Goal: Task Accomplishment & Management: Manage account settings

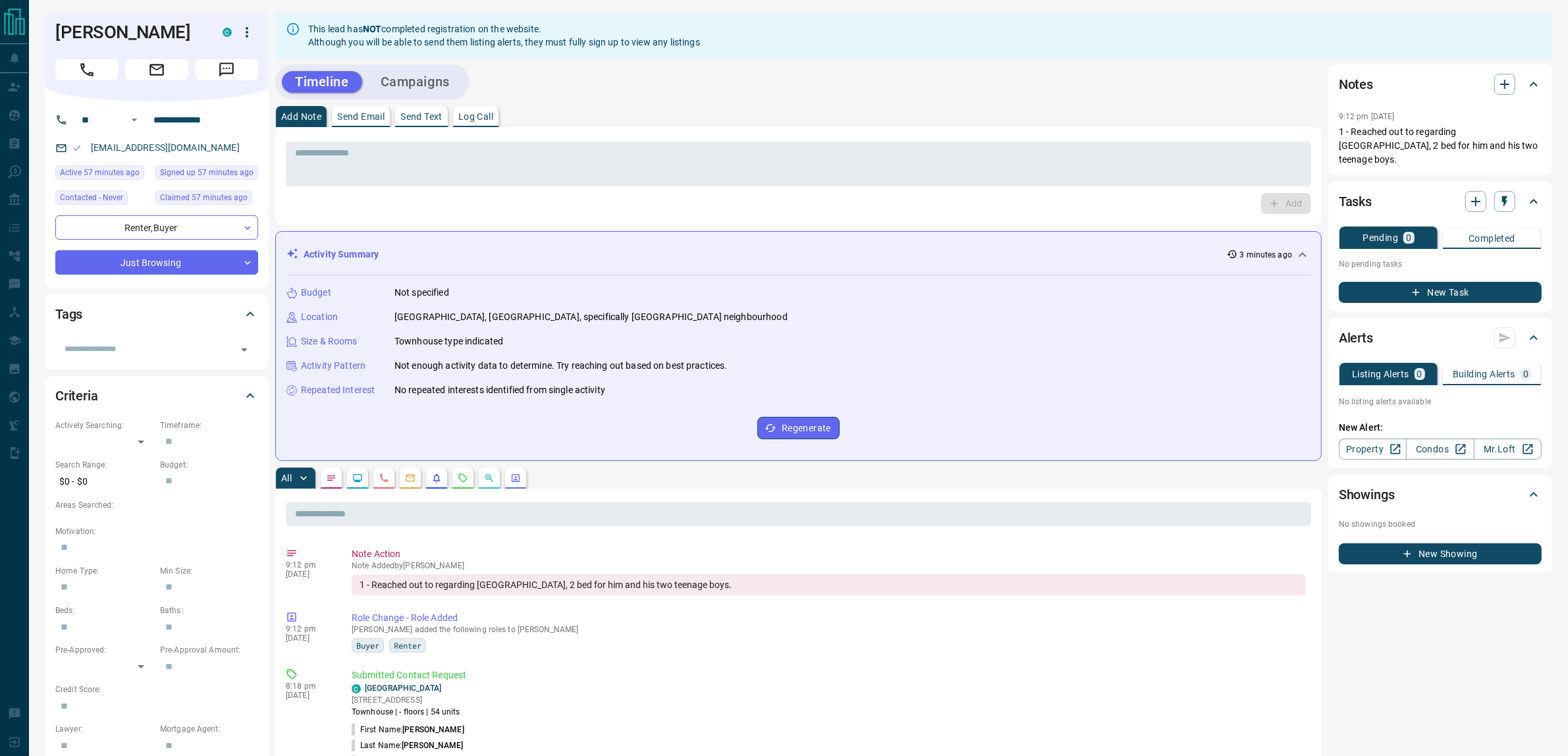
click at [1476, 281] on button "New Task" at bounding box center [1440, 291] width 203 height 21
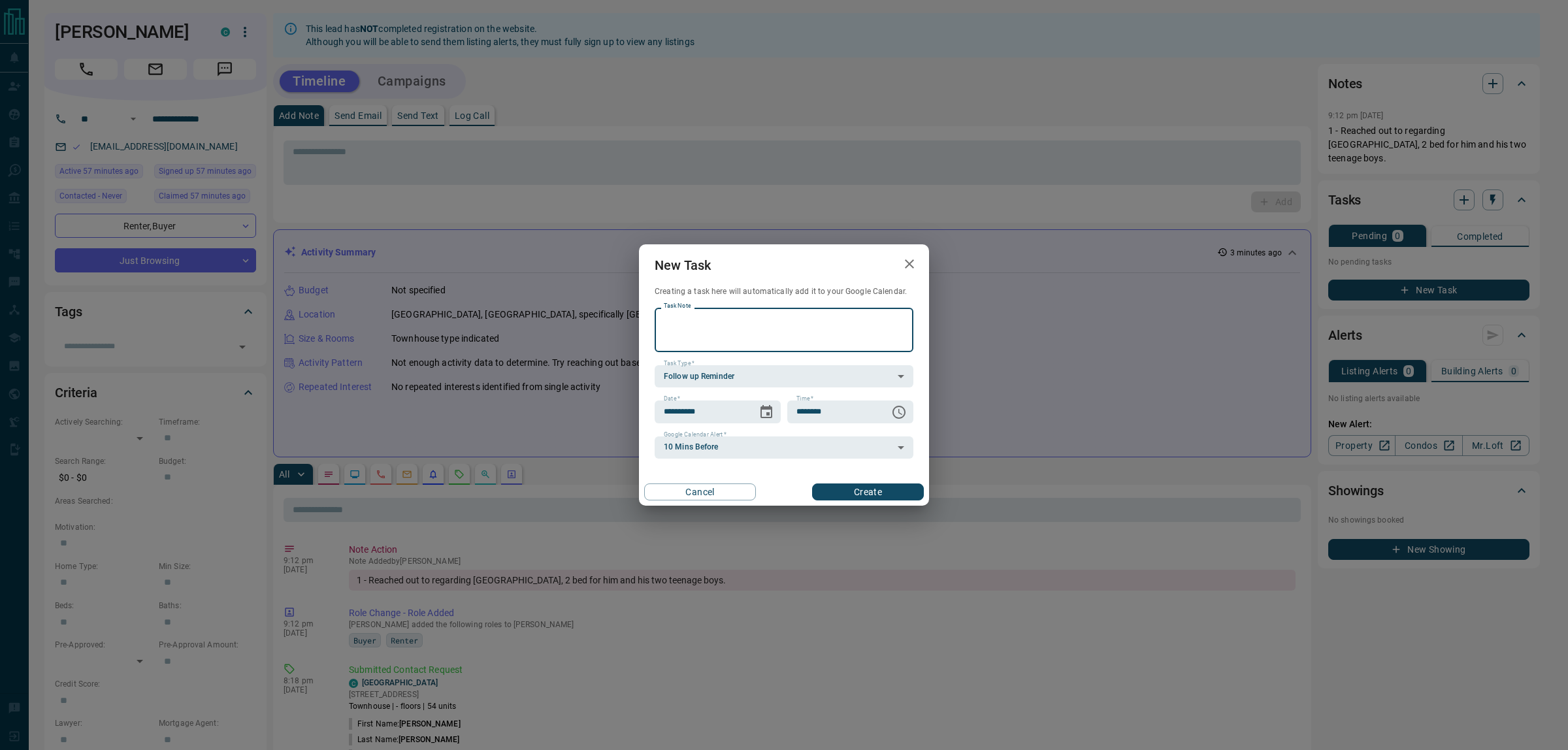
click at [778, 340] on textarea "Task Note" at bounding box center [783, 330] width 240 height 33
click at [900, 263] on button "button" at bounding box center [909, 265] width 26 height 27
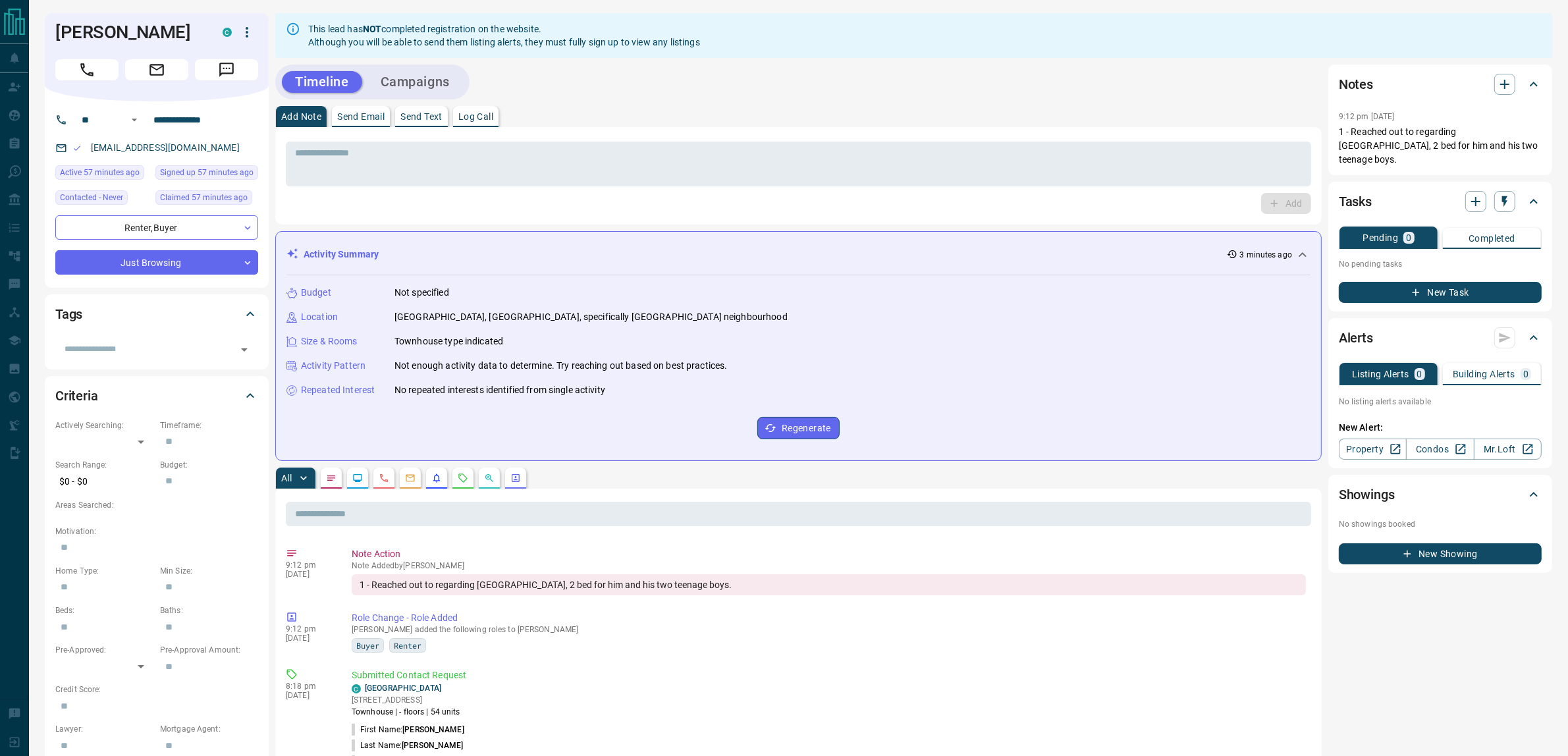
click at [119, 330] on div "​" at bounding box center [156, 344] width 203 height 30
click at [129, 349] on input "text" at bounding box center [145, 348] width 174 height 15
click at [408, 77] on button "Campaigns" at bounding box center [415, 82] width 95 height 22
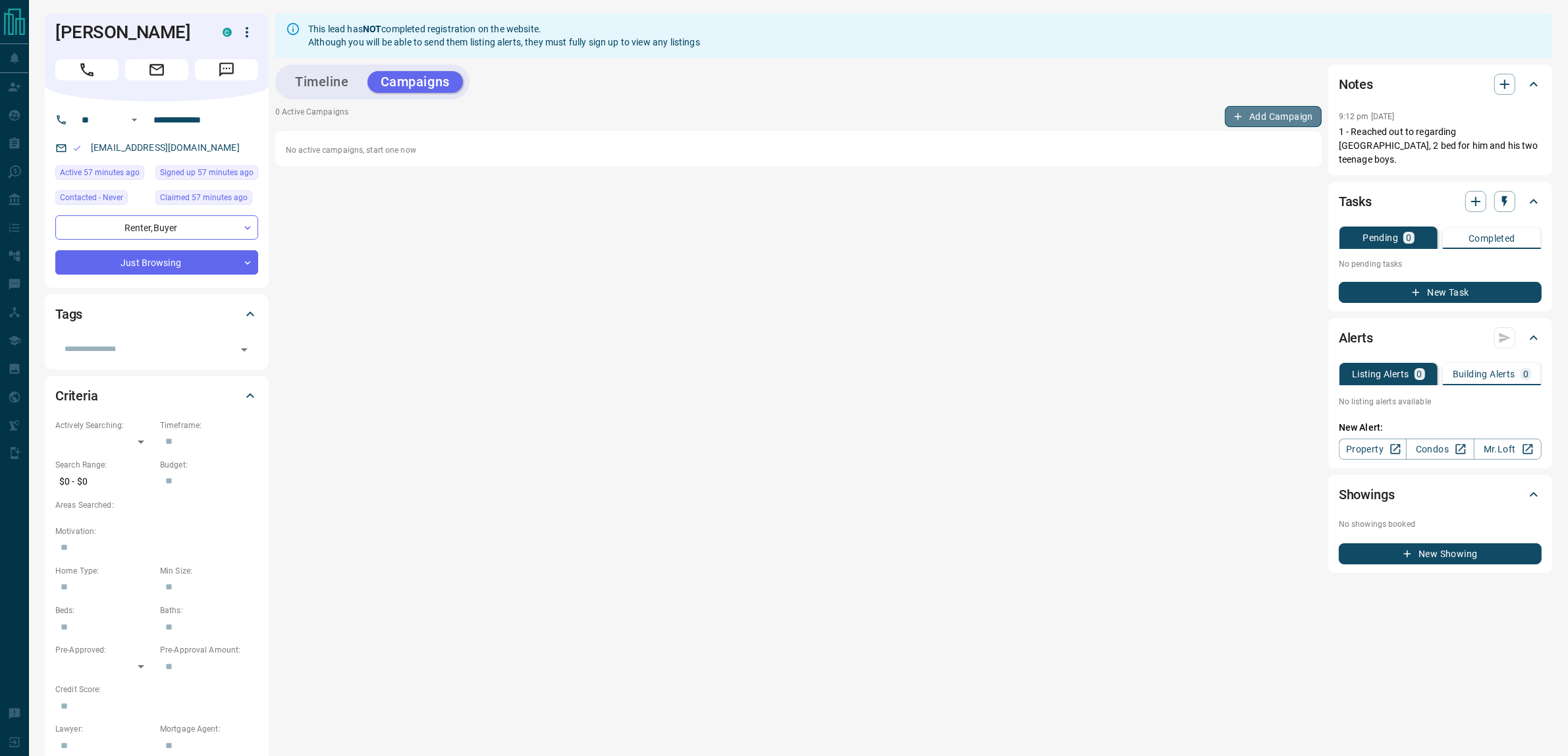
click at [1247, 116] on button "Add Campaign" at bounding box center [1273, 116] width 97 height 21
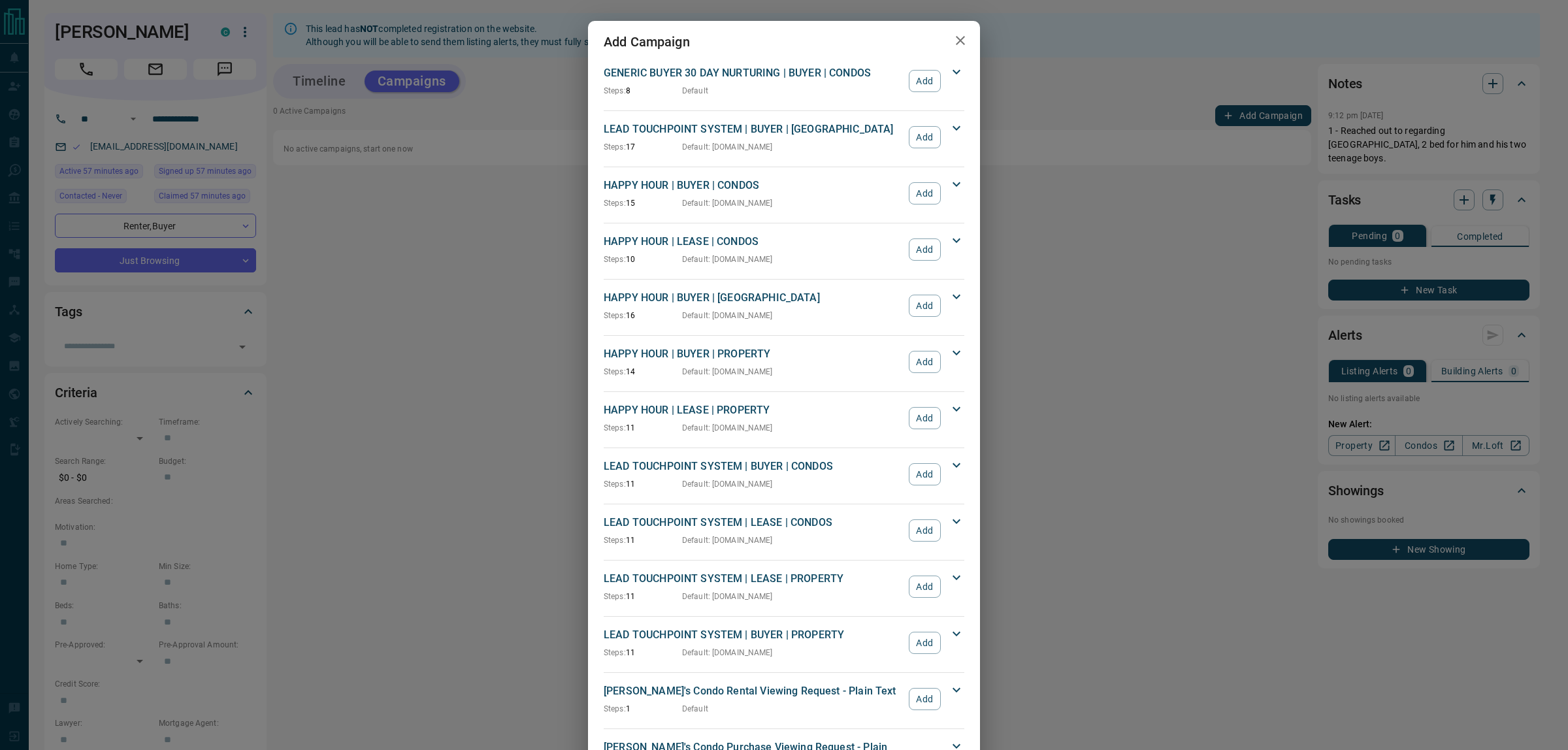
drag, startPoint x: 365, startPoint y: 226, endPoint x: 210, endPoint y: 172, distance: 164.1
click at [361, 224] on div "Add Campaign GENERIC BUYER 30 DAY NURTURING | BUYER | CONDOS Steps: 8 Default A…" at bounding box center [784, 375] width 1568 height 750
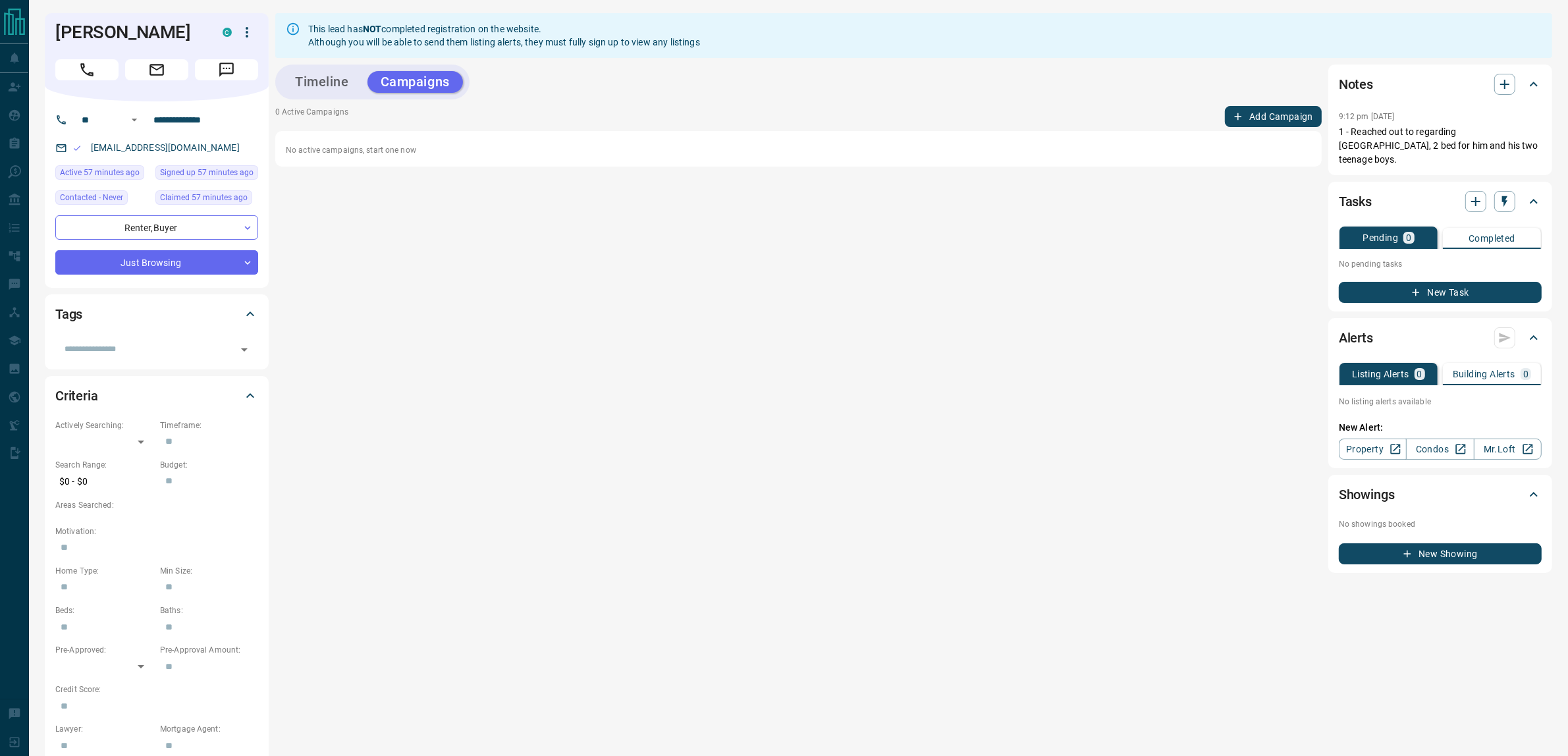
click at [1273, 116] on button "Add Campaign" at bounding box center [1273, 116] width 97 height 21
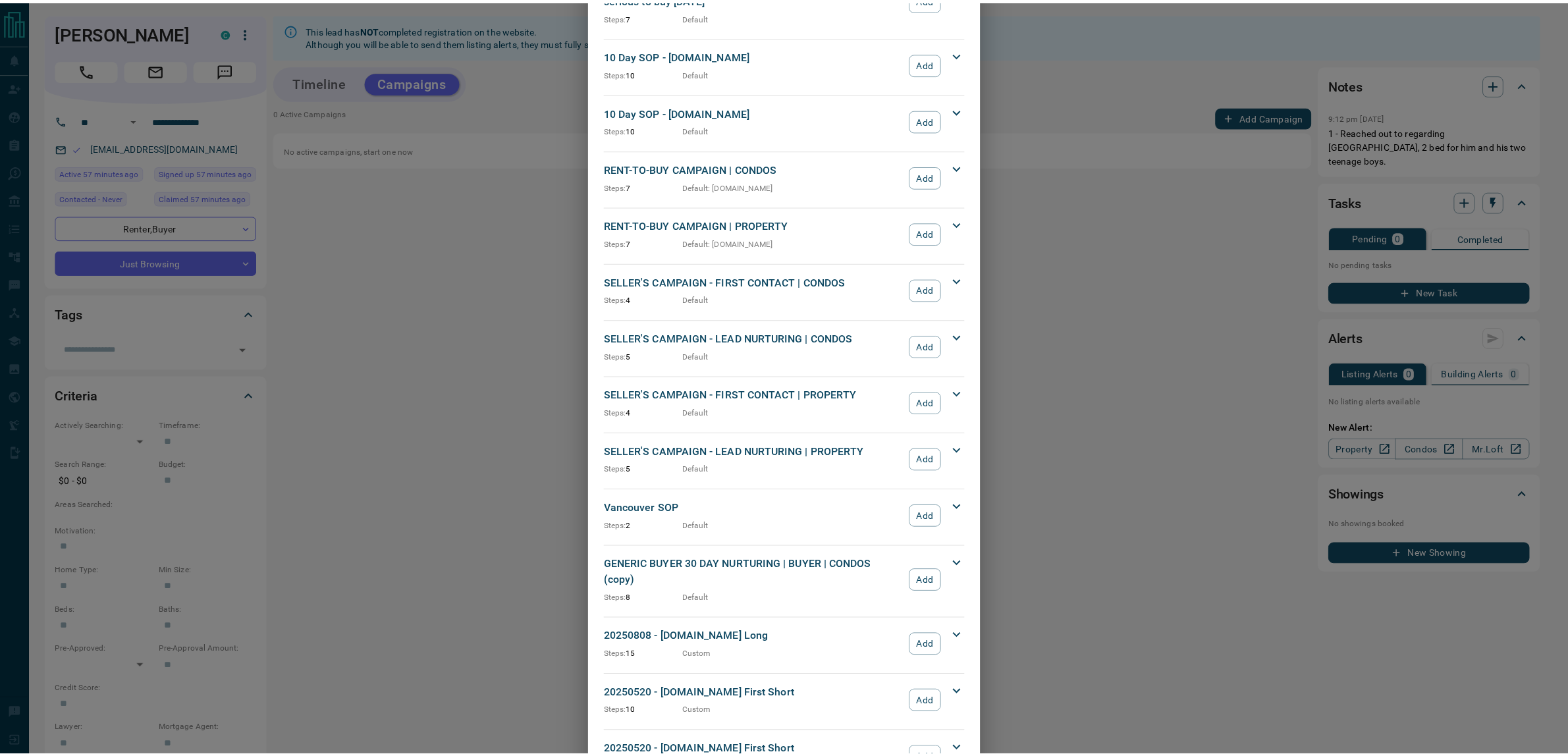
scroll to position [1009, 0]
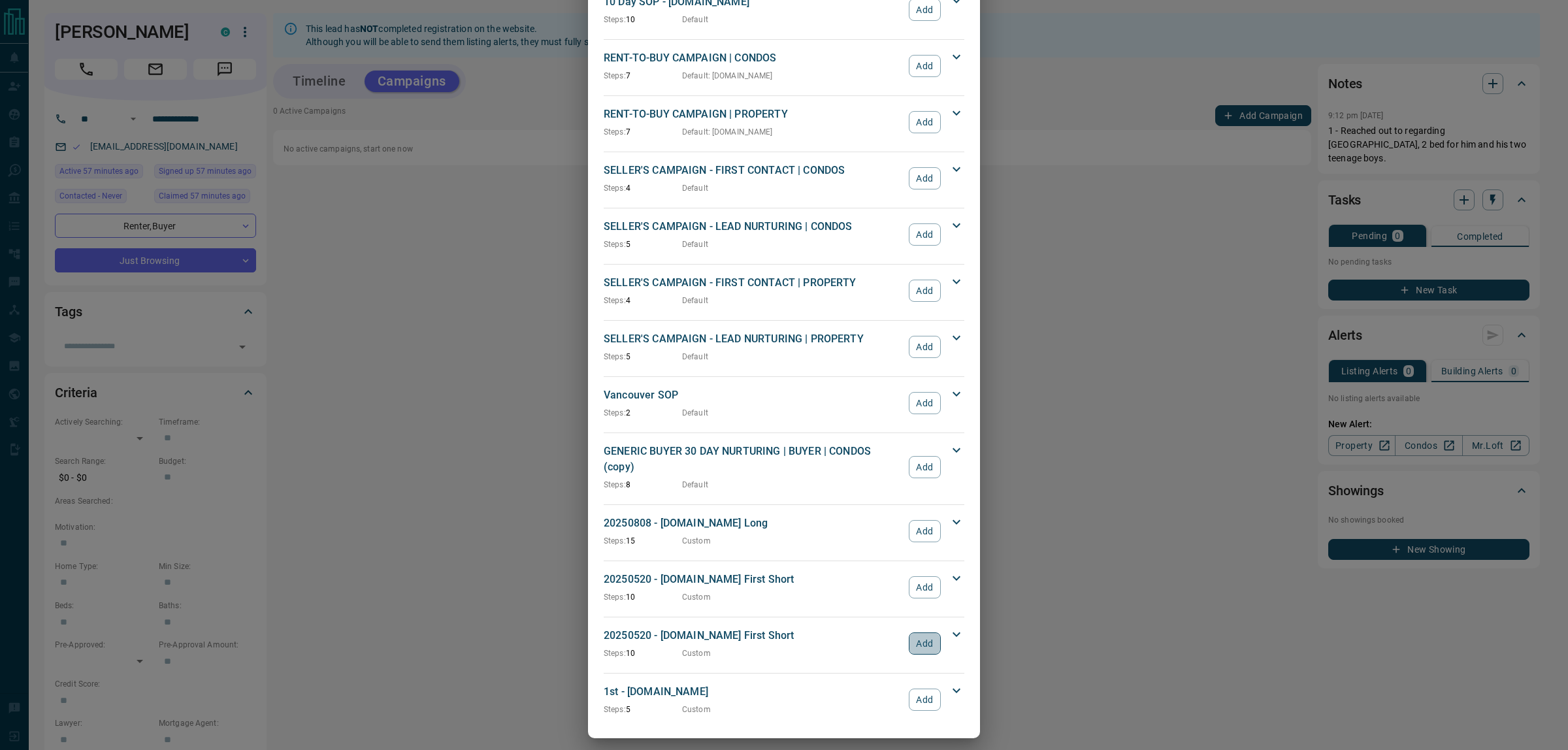
click at [911, 633] on button "Add" at bounding box center [924, 643] width 32 height 22
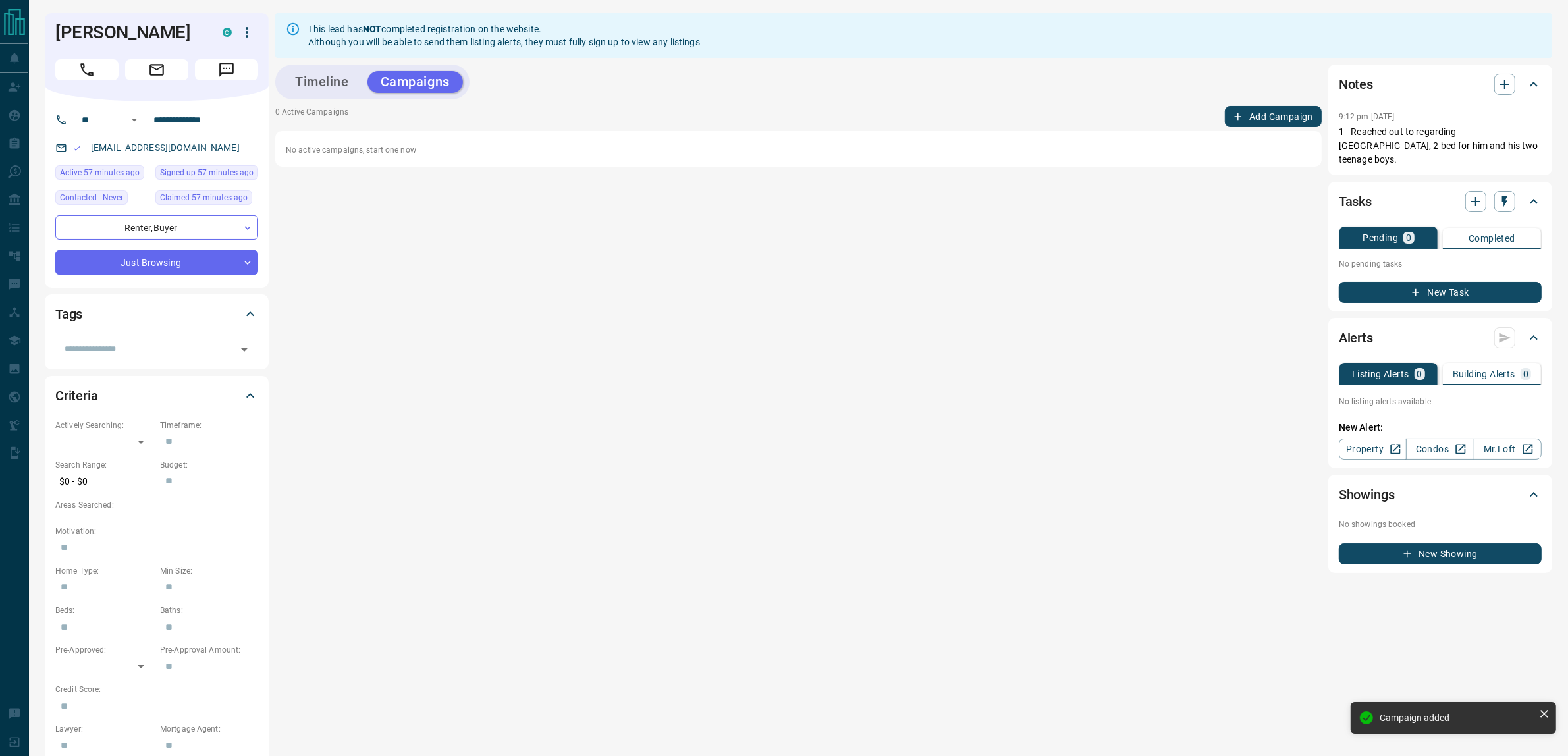
click at [1432, 281] on button "New Task" at bounding box center [1440, 291] width 203 height 21
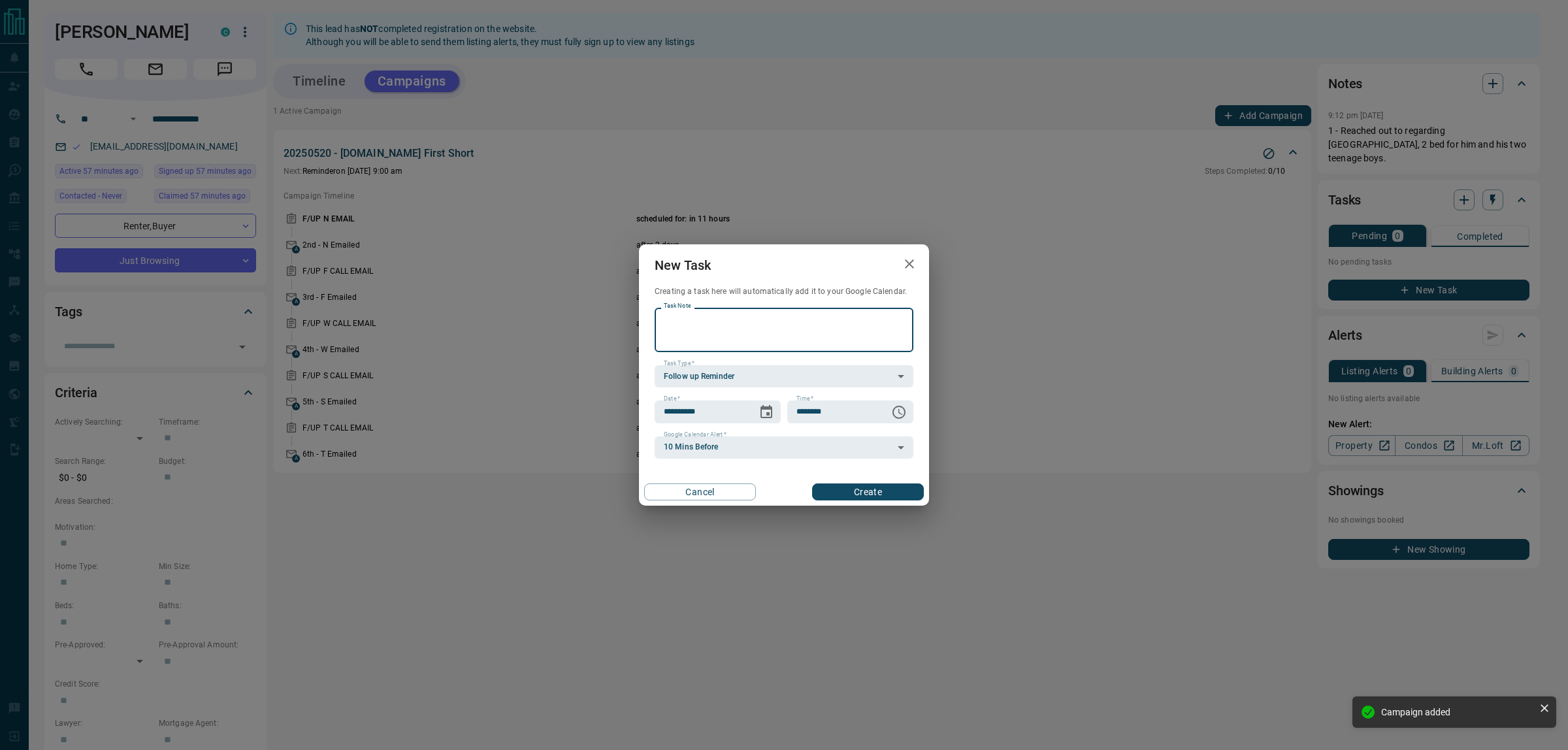
click at [776, 339] on textarea "Task Note" at bounding box center [783, 330] width 240 height 33
click at [766, 414] on icon "Choose date, selected date is Sep 16, 2025" at bounding box center [766, 411] width 12 height 13
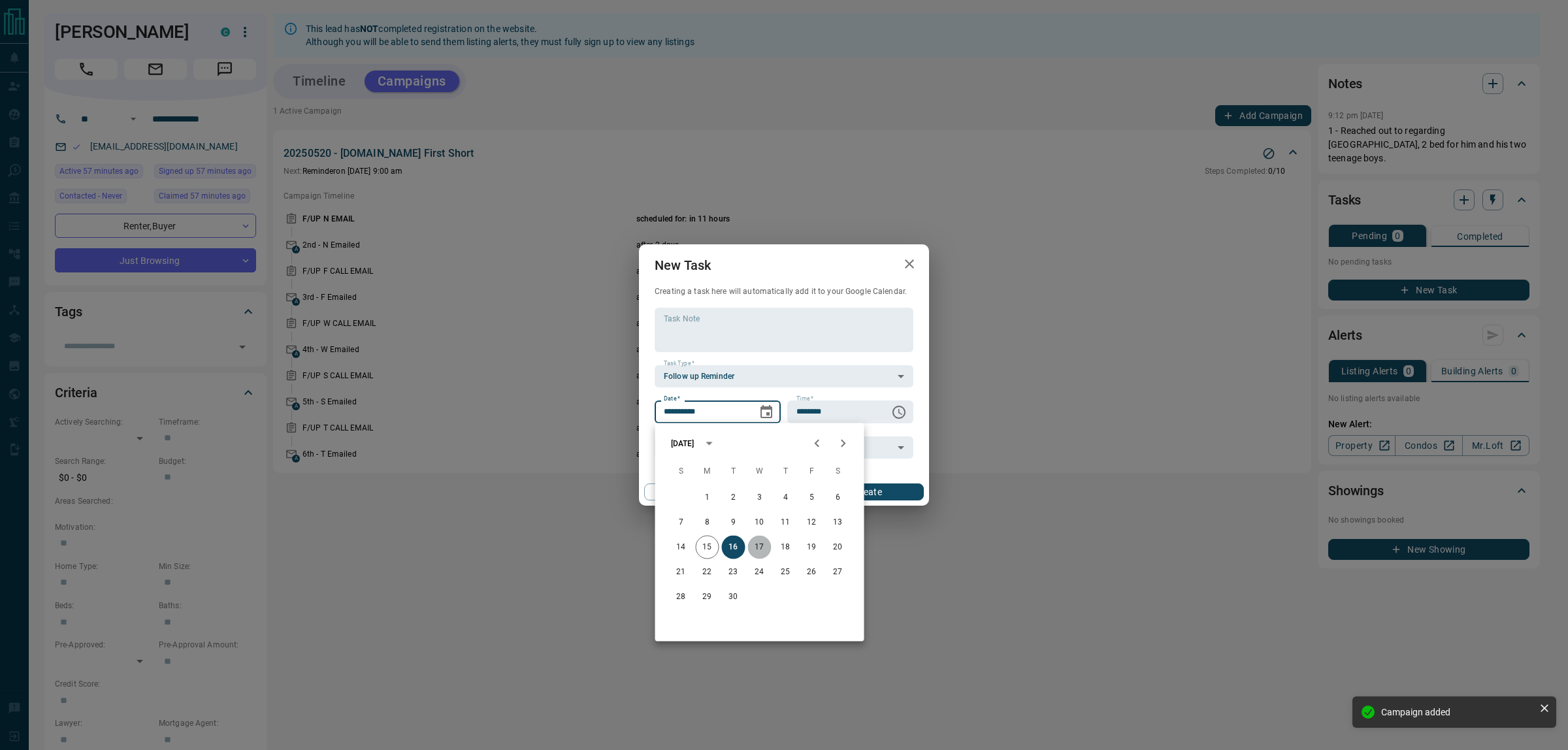
drag, startPoint x: 765, startPoint y: 547, endPoint x: 724, endPoint y: 354, distance: 197.3
click at [765, 544] on button "17" at bounding box center [760, 548] width 23 height 23
type input "**********"
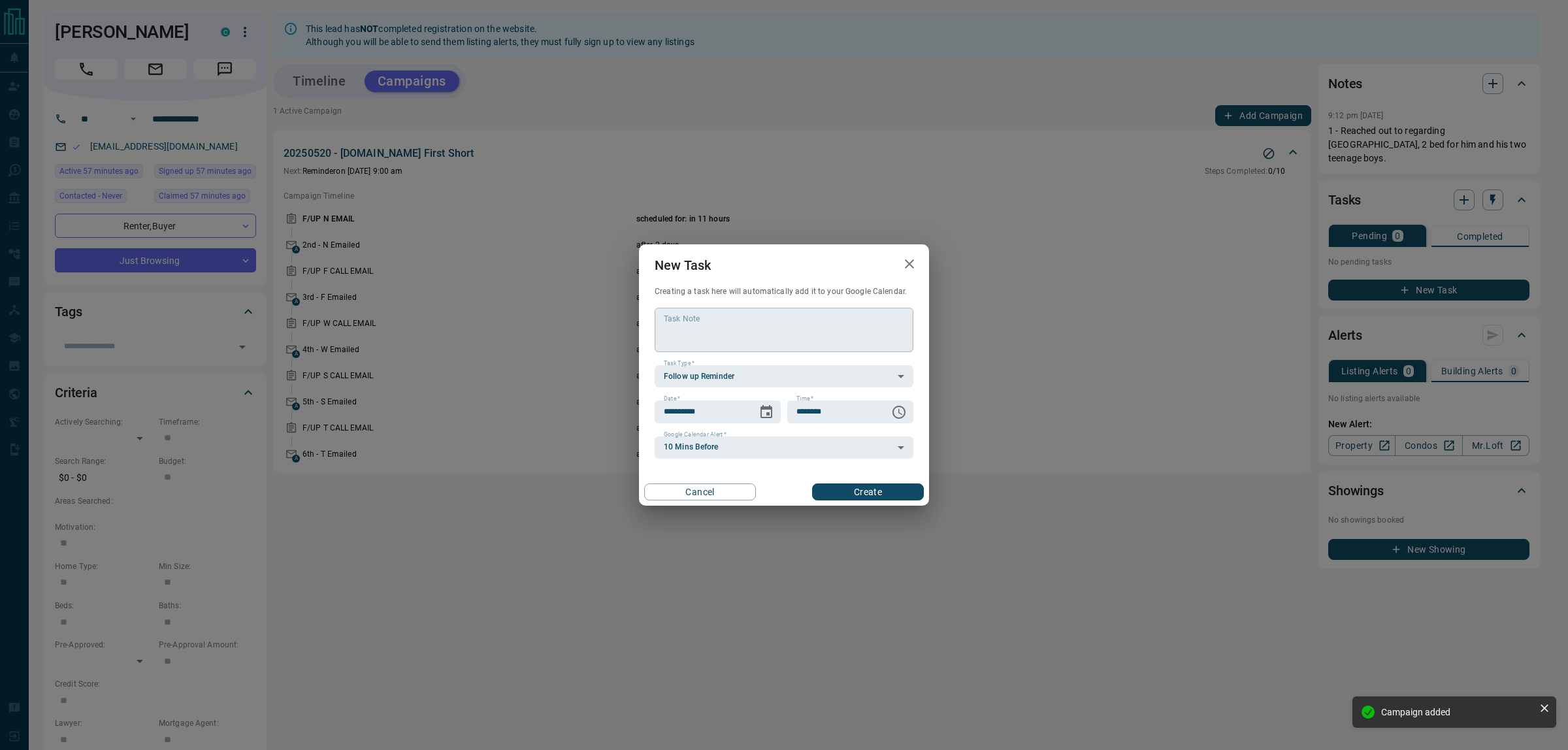
click at [724, 345] on textarea "Task Note" at bounding box center [783, 330] width 240 height 33
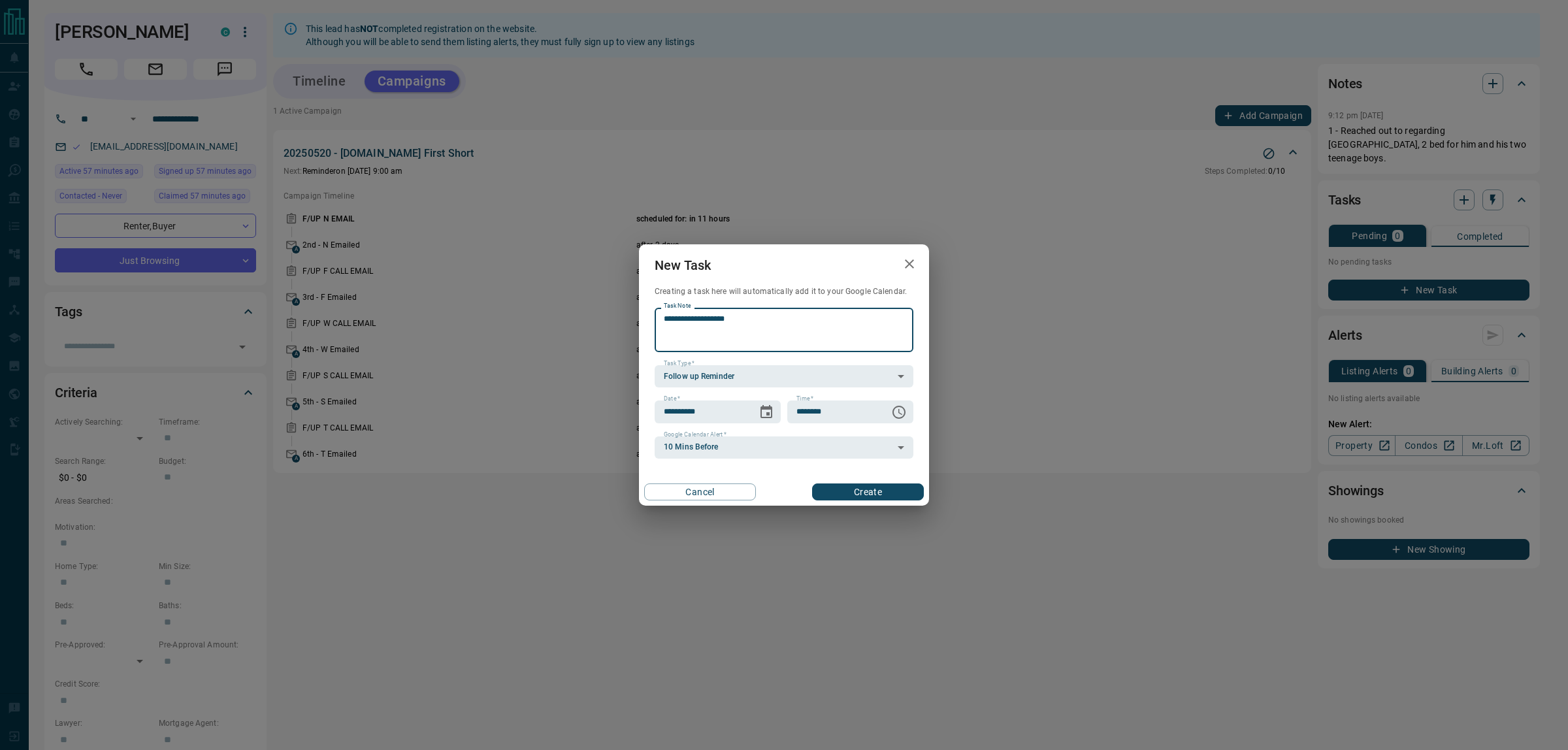
type textarea "**********"
click at [844, 495] on button "Create" at bounding box center [868, 491] width 112 height 17
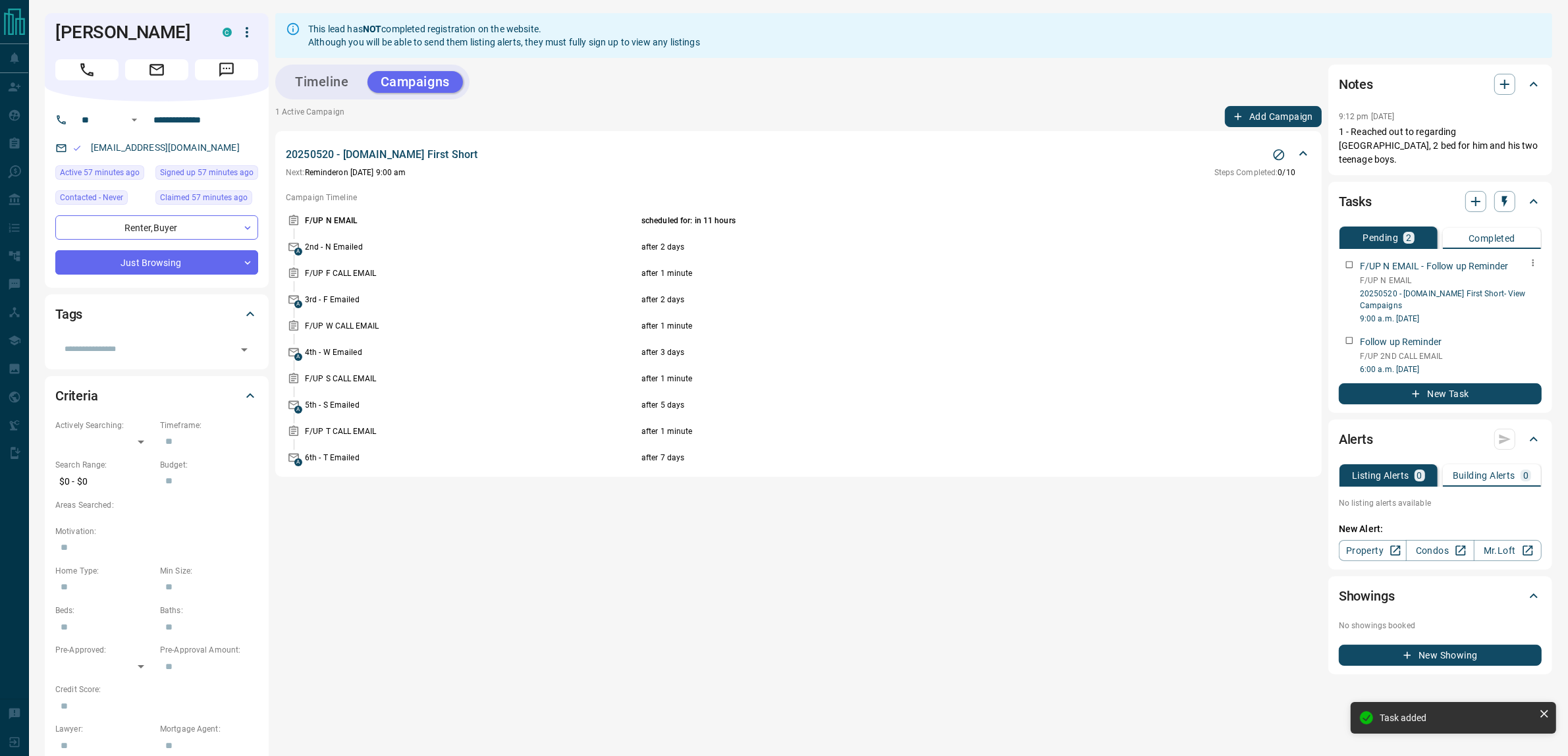
click at [1533, 258] on icon "button" at bounding box center [1533, 263] width 11 height 11
click at [1509, 297] on li "Delete" at bounding box center [1512, 293] width 58 height 20
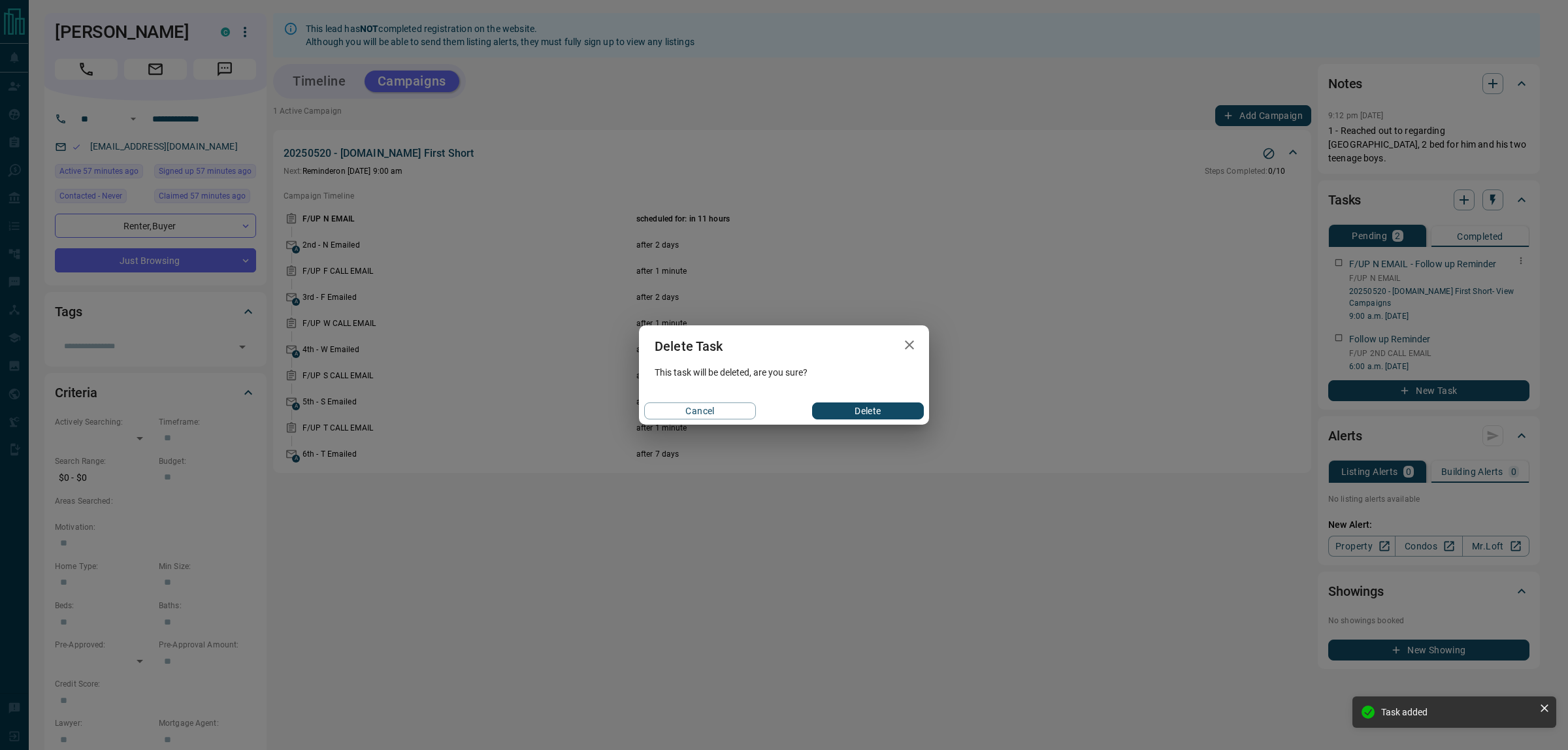
click at [897, 405] on button "Delete" at bounding box center [868, 411] width 112 height 17
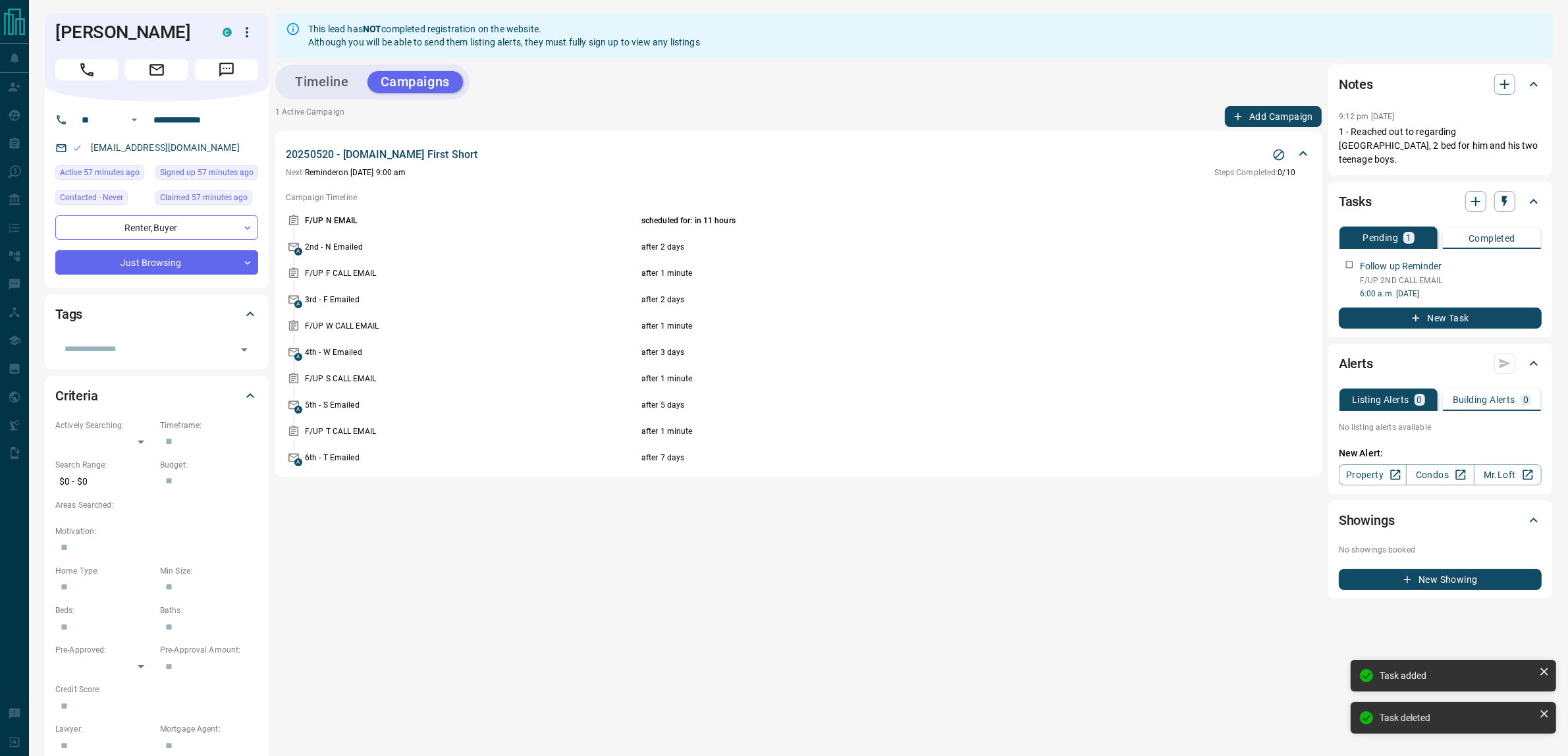
click at [1424, 544] on p "No showings booked" at bounding box center [1440, 550] width 203 height 12
click at [1441, 464] on link "Condos" at bounding box center [1440, 474] width 68 height 21
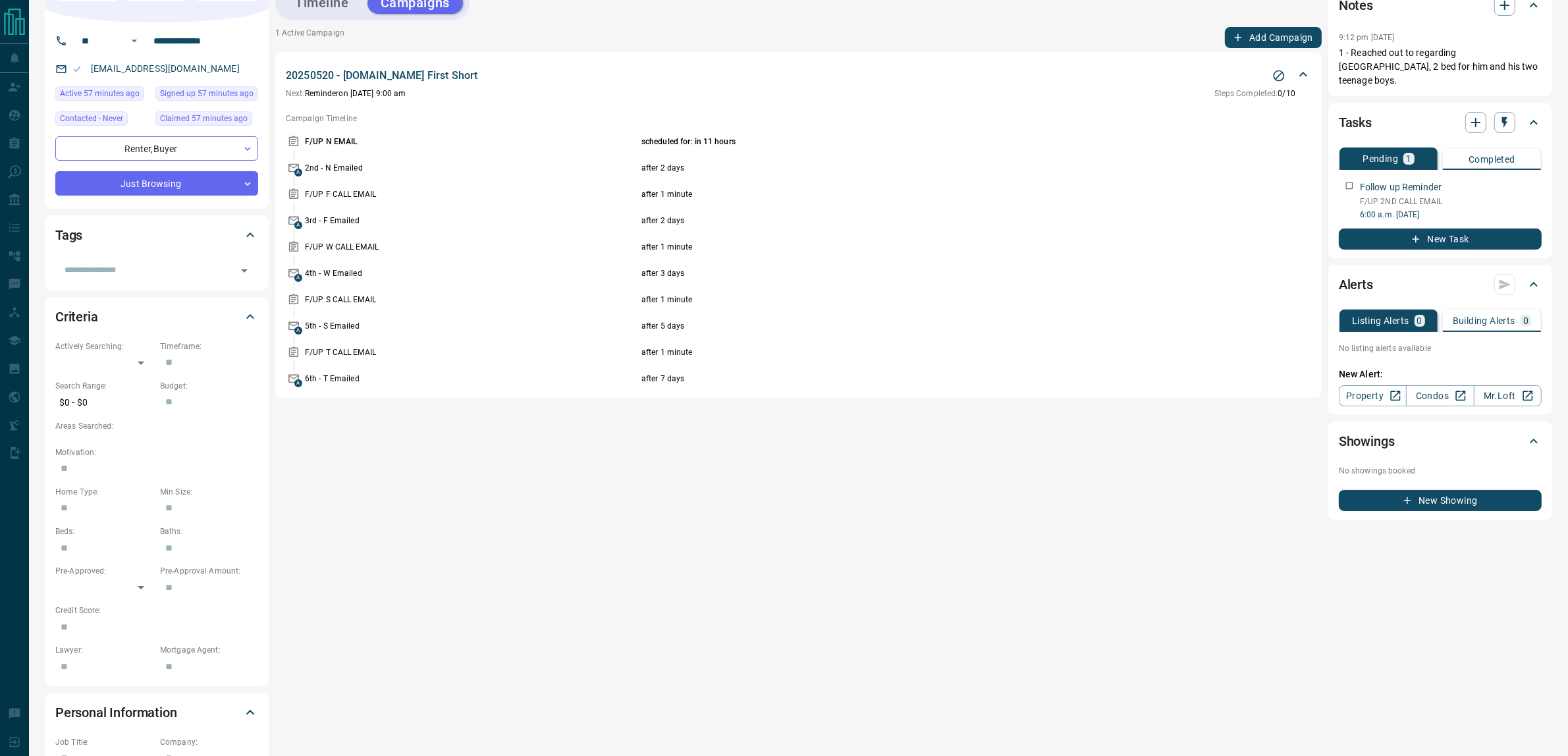
scroll to position [0, 0]
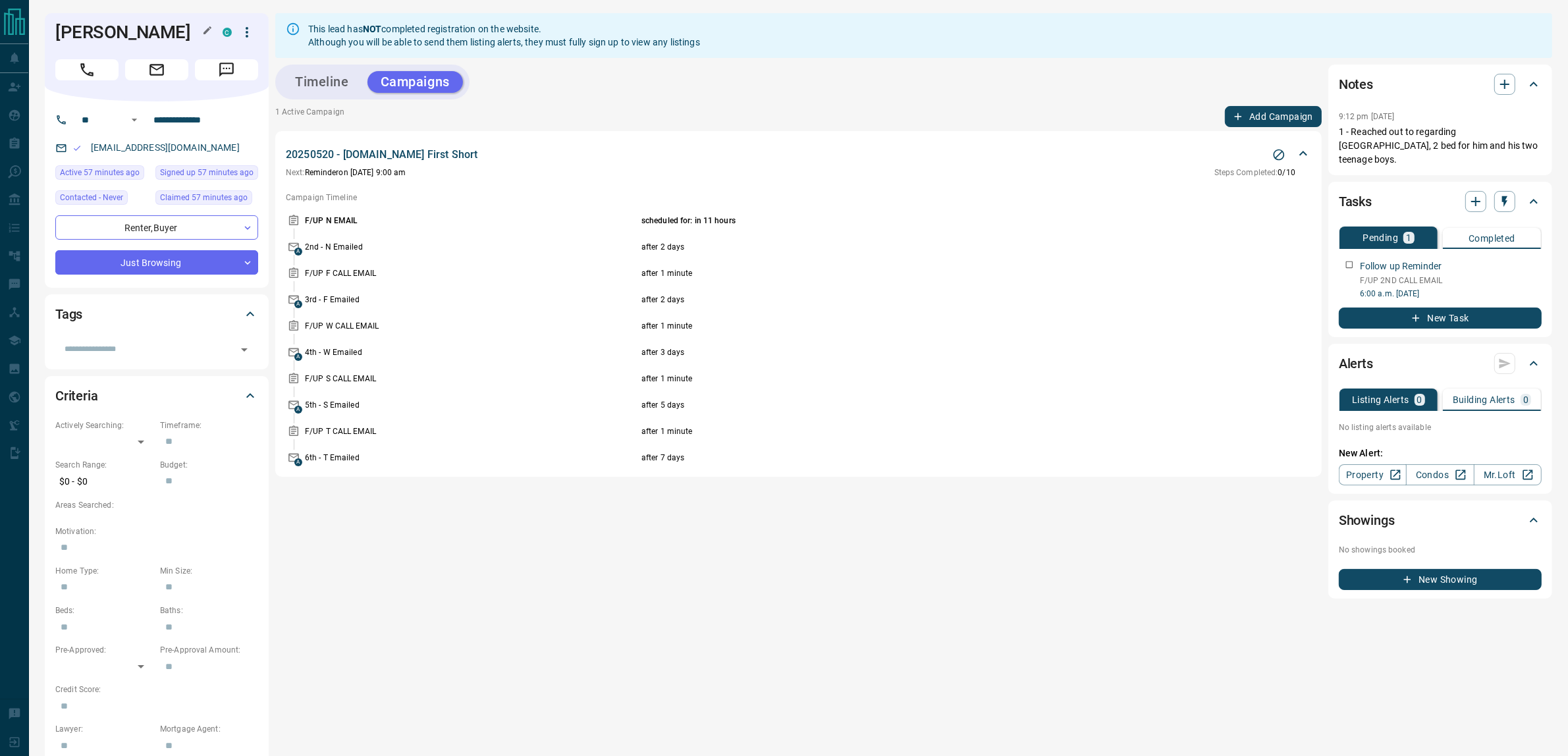
click at [77, 26] on h1 "[PERSON_NAME]" at bounding box center [128, 31] width 147 height 21
drag, startPoint x: 87, startPoint y: 26, endPoint x: 128, endPoint y: 26, distance: 41.0
click at [128, 26] on h1 "[PERSON_NAME]" at bounding box center [128, 31] width 147 height 21
click at [68, 20] on div "[PERSON_NAME]" at bounding box center [157, 57] width 224 height 88
drag, startPoint x: 68, startPoint y: 20, endPoint x: 138, endPoint y: 34, distance: 71.4
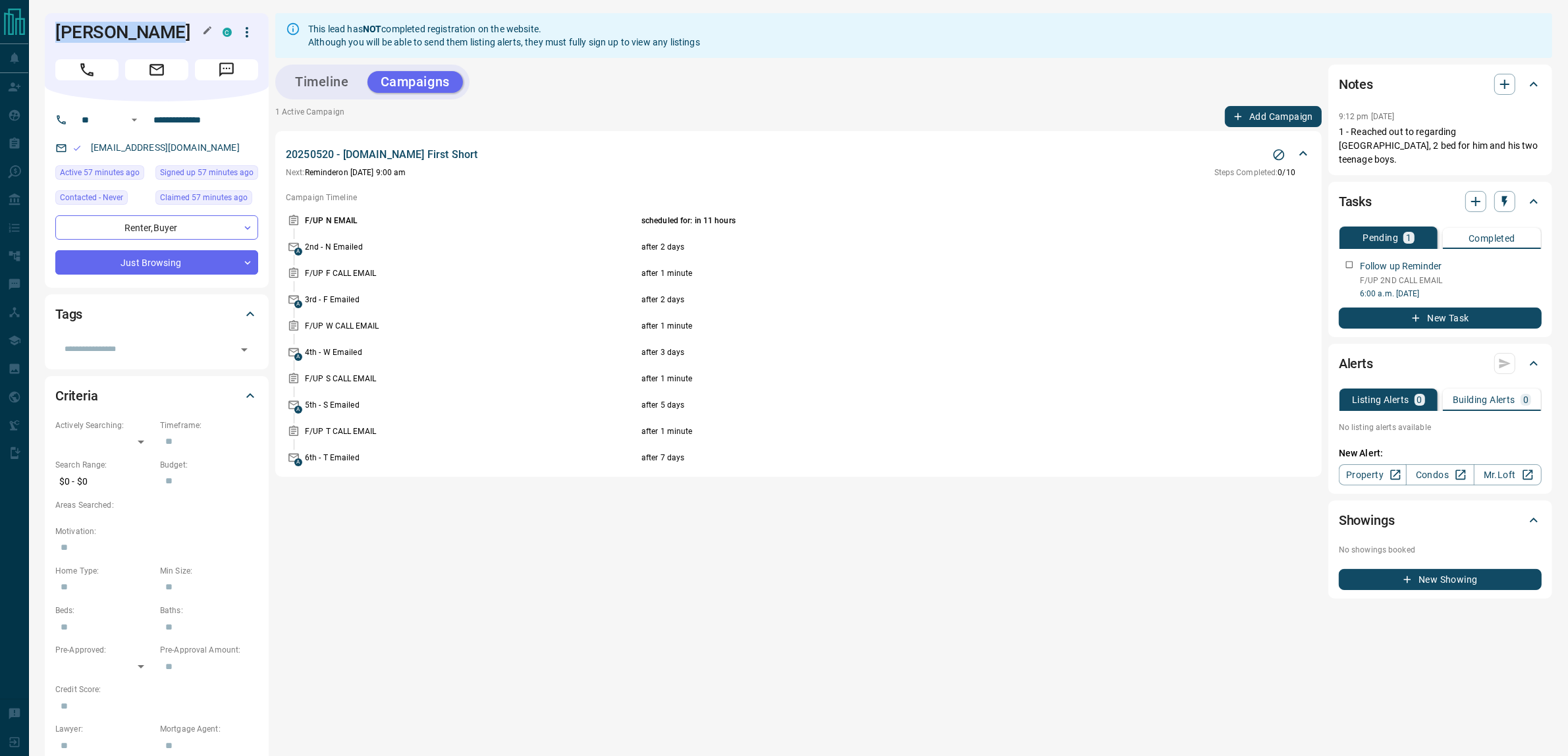
click at [138, 34] on div "[PERSON_NAME]" at bounding box center [157, 57] width 224 height 88
copy h1 "[PERSON_NAME]"
